Goal: Transaction & Acquisition: Purchase product/service

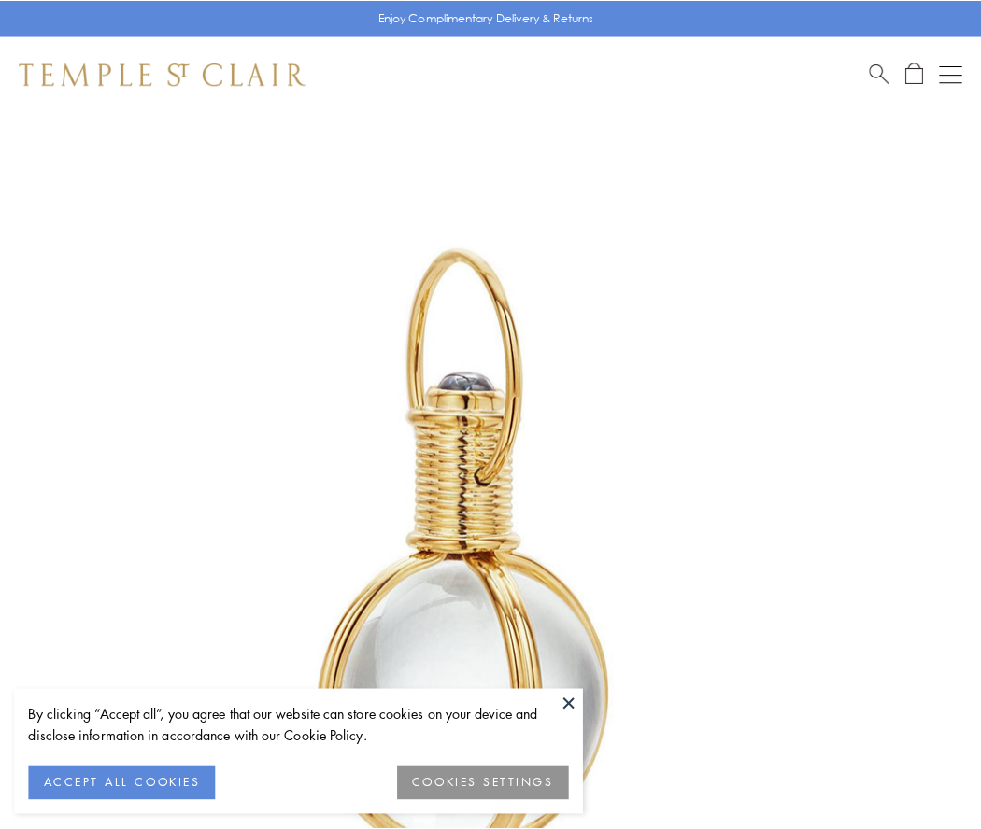
scroll to position [488, 0]
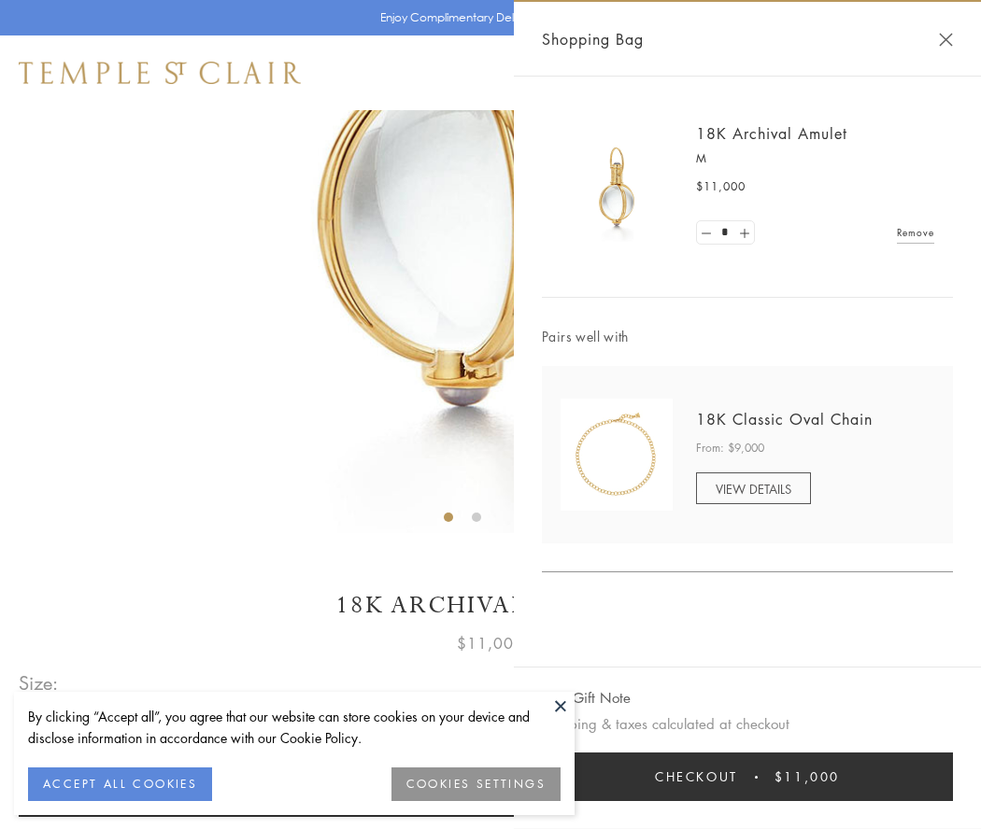
click at [747, 777] on button "Checkout $11,000" at bounding box center [747, 777] width 411 height 49
